Goal: Task Accomplishment & Management: Use online tool/utility

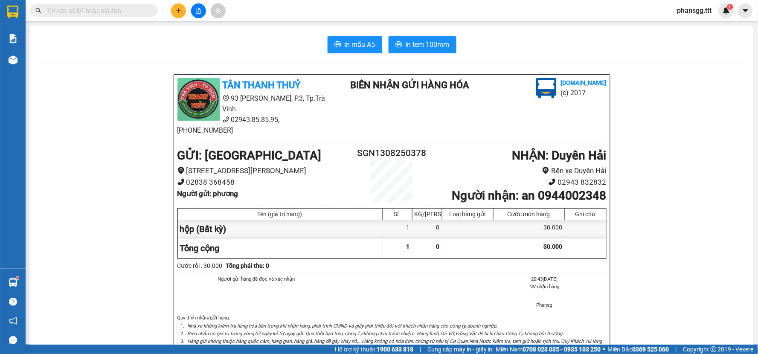
click at [190, 11] on div at bounding box center [198, 10] width 64 height 15
click at [196, 14] on button at bounding box center [198, 10] width 15 height 15
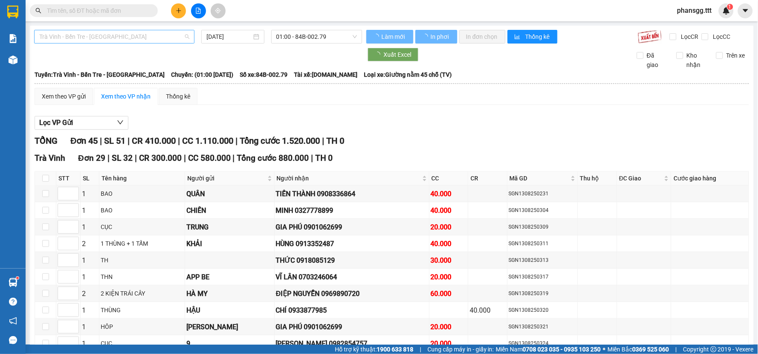
click at [133, 31] on span "Trà Vinh - Bến Tre - [GEOGRAPHIC_DATA]" at bounding box center [114, 36] width 150 height 13
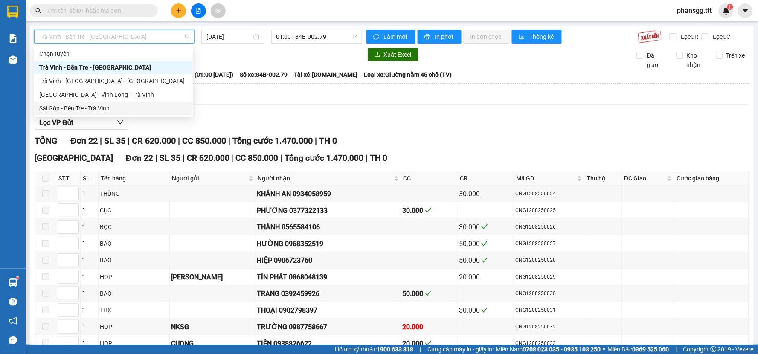
click at [105, 105] on div "Sài Gòn - Bến Tre - Trà Vinh" at bounding box center [113, 108] width 148 height 9
type input "[DATE]"
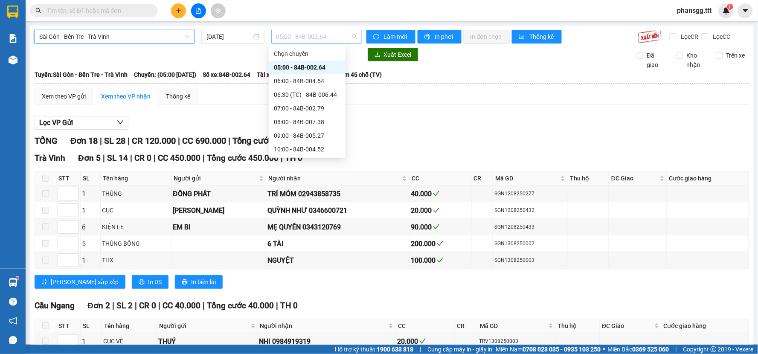
click at [290, 35] on span "05:00 - 84B-002.64" at bounding box center [316, 36] width 81 height 13
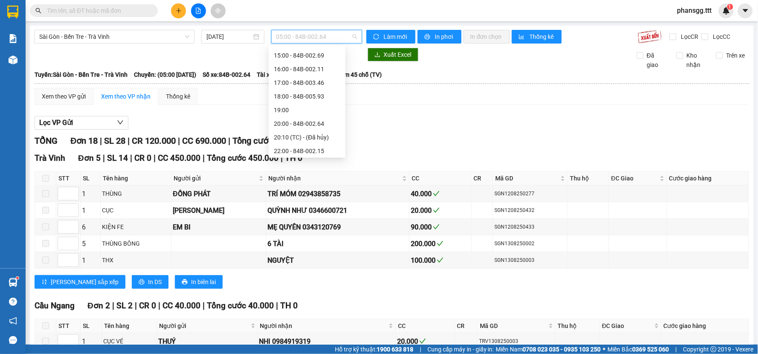
scroll to position [191, 0]
click at [293, 151] on div "22:00 - 84B-002.15" at bounding box center [307, 149] width 67 height 9
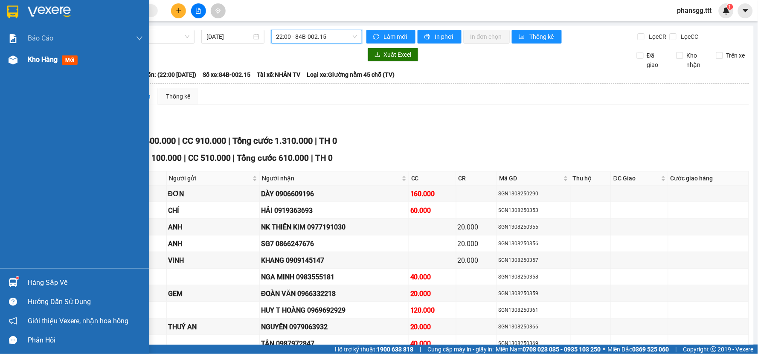
click at [23, 61] on div "Kho hàng mới" at bounding box center [74, 59] width 149 height 21
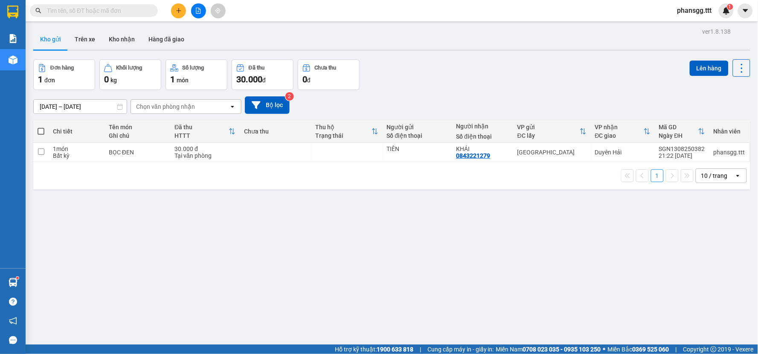
click at [41, 129] on span at bounding box center [41, 131] width 7 height 7
click at [41, 127] on input "checkbox" at bounding box center [41, 127] width 0 height 0
checkbox input "true"
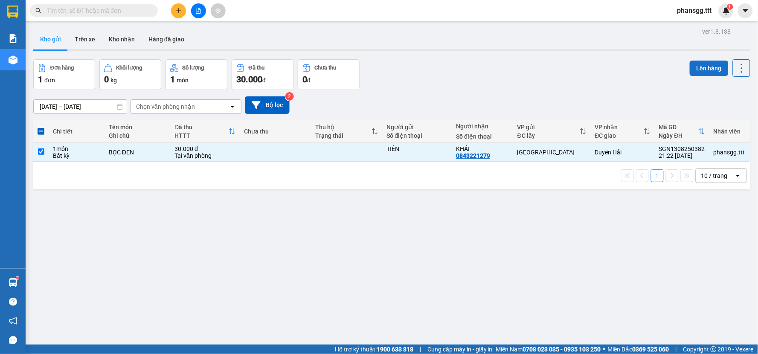
click at [702, 67] on button "Lên hàng" at bounding box center [709, 68] width 39 height 15
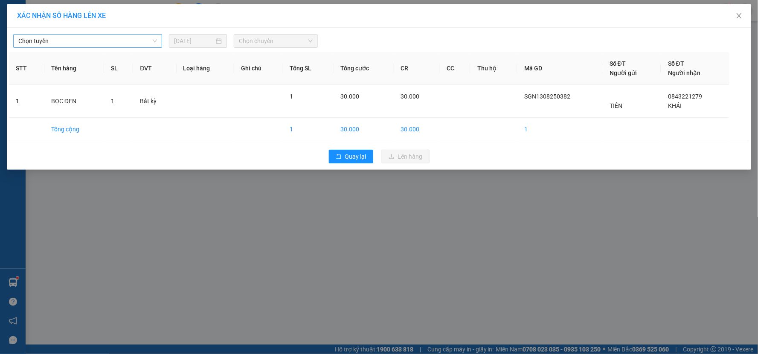
click at [118, 37] on span "Chọn tuyến" at bounding box center [87, 41] width 139 height 13
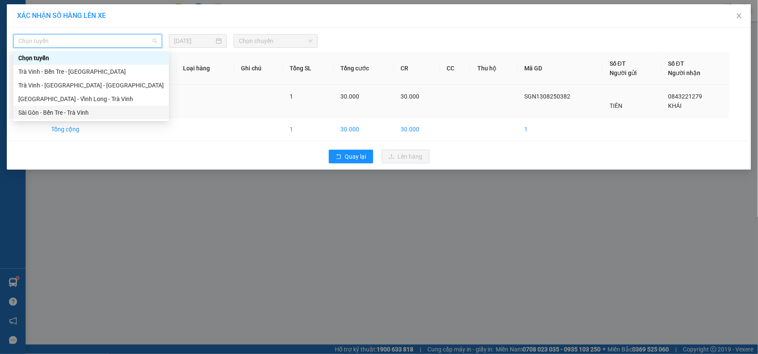
click at [84, 111] on div "Sài Gòn - Bến Tre - Trà Vinh" at bounding box center [90, 112] width 145 height 9
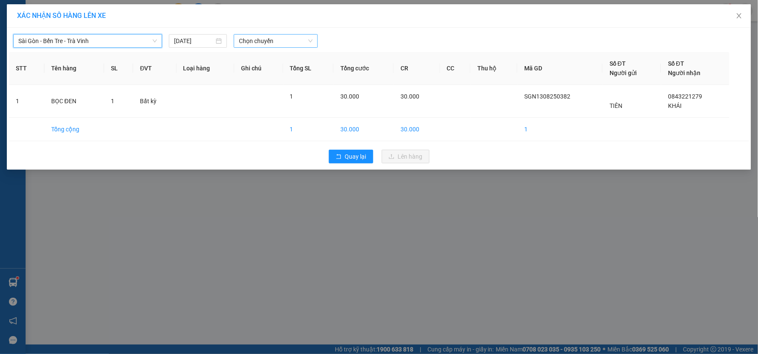
click at [252, 42] on span "Chọn chuyến" at bounding box center [276, 41] width 74 height 13
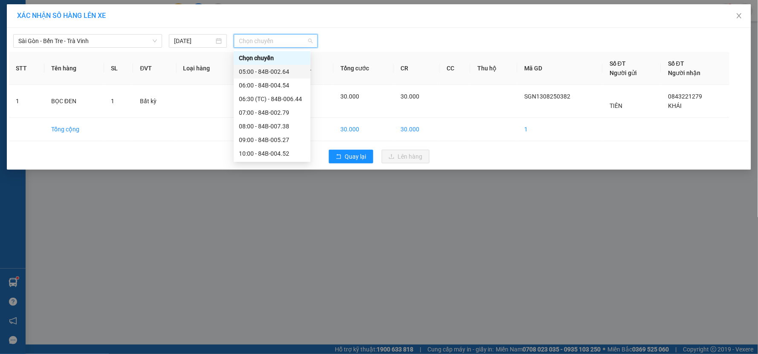
scroll to position [191, 0]
click at [250, 149] on div "22:00 - 84B-002.15" at bounding box center [272, 153] width 67 height 9
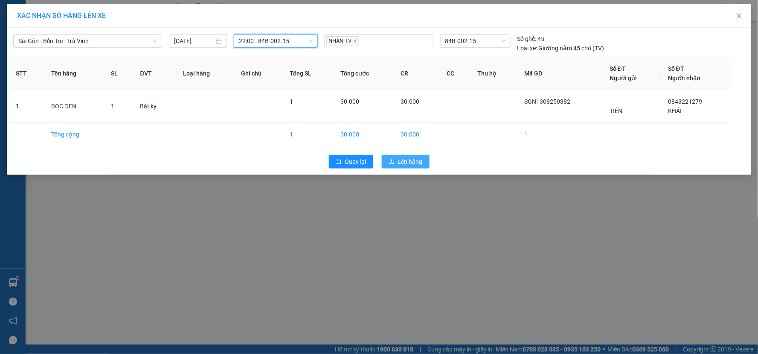
drag, startPoint x: 390, startPoint y: 160, endPoint x: 381, endPoint y: 154, distance: 10.7
click at [390, 160] on icon "upload" at bounding box center [391, 162] width 6 height 6
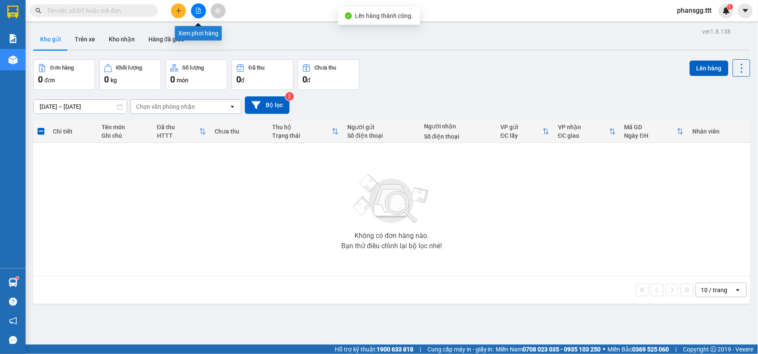
click at [197, 12] on icon "file-add" at bounding box center [198, 11] width 6 height 6
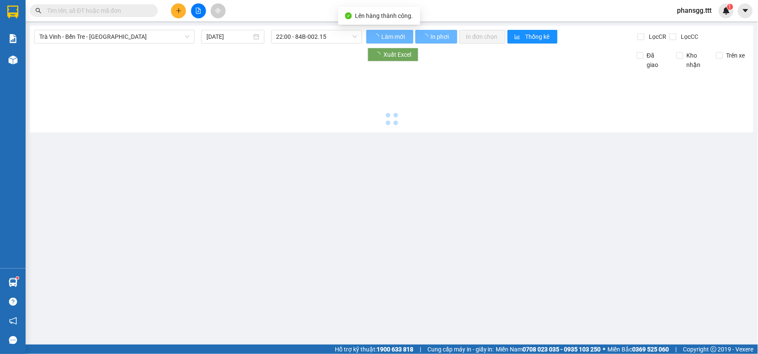
click at [127, 36] on span "Trà Vinh - Bến Tre - [GEOGRAPHIC_DATA]" at bounding box center [114, 36] width 150 height 13
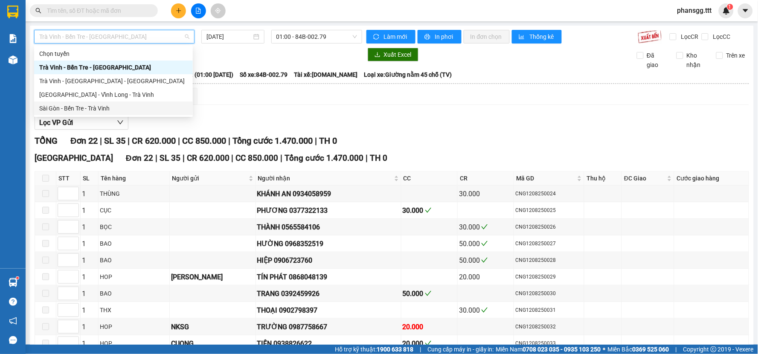
click at [116, 108] on div "Sài Gòn - Bến Tre - Trà Vinh" at bounding box center [113, 108] width 148 height 9
type input "[DATE]"
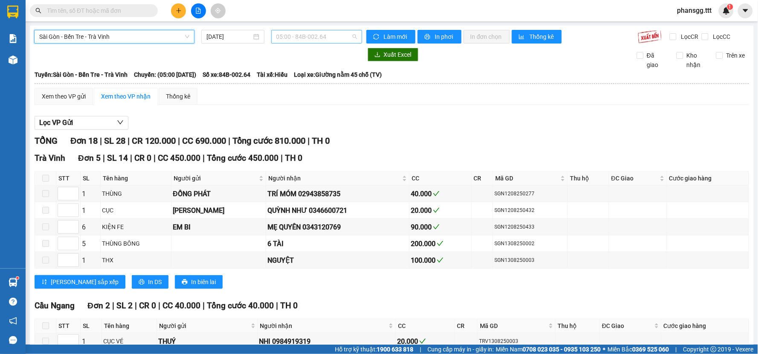
click at [330, 42] on span "05:00 - 84B-002.64" at bounding box center [316, 36] width 81 height 13
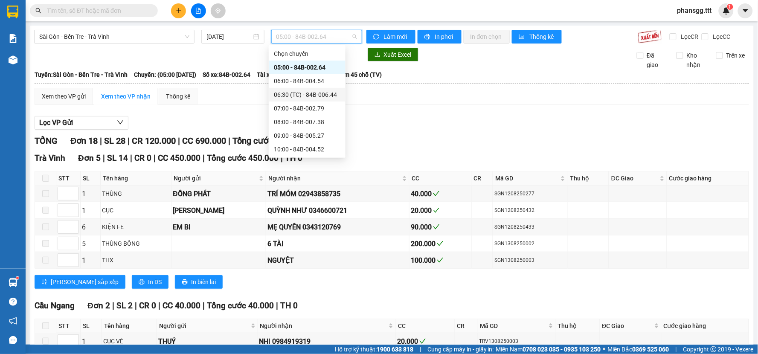
scroll to position [191, 0]
click at [304, 152] on div "22:00 - 84B-002.15" at bounding box center [307, 149] width 67 height 9
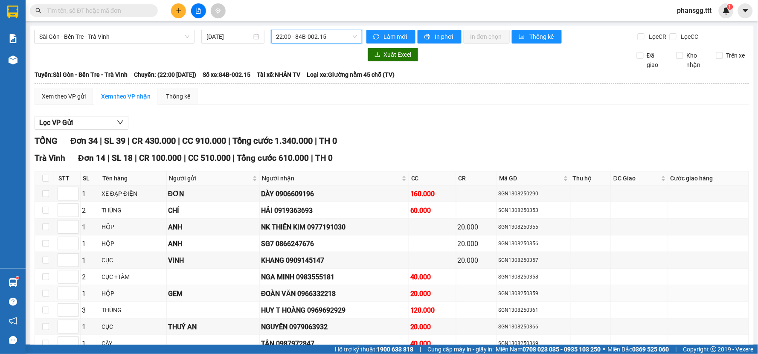
scroll to position [189, 0]
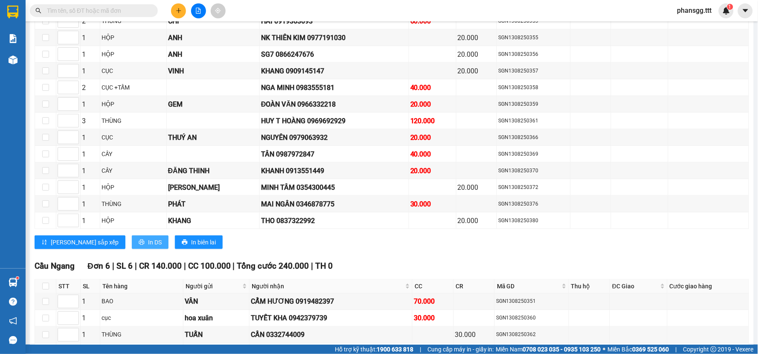
click at [139, 243] on icon "printer" at bounding box center [142, 242] width 6 height 6
click at [148, 241] on span "In DS" at bounding box center [155, 242] width 14 height 9
click at [148, 242] on span "In DS" at bounding box center [155, 242] width 14 height 9
click at [139, 243] on icon "printer" at bounding box center [142, 243] width 6 height 6
